Goal: Book appointment/travel/reservation

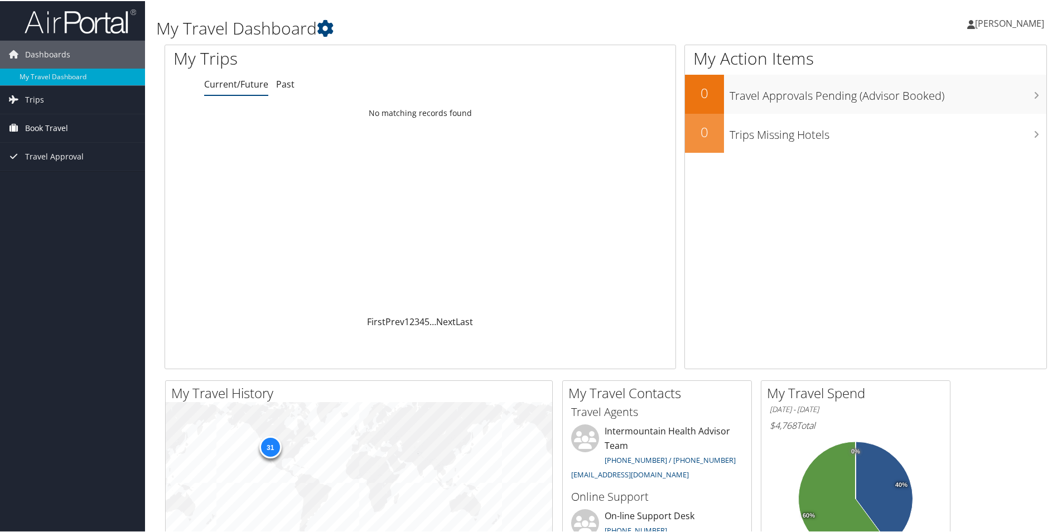
click at [57, 127] on span "Book Travel" at bounding box center [46, 127] width 43 height 28
click at [55, 183] on link "Book/Manage Online Trips" at bounding box center [72, 183] width 145 height 17
